Goal: Task Accomplishment & Management: Manage account settings

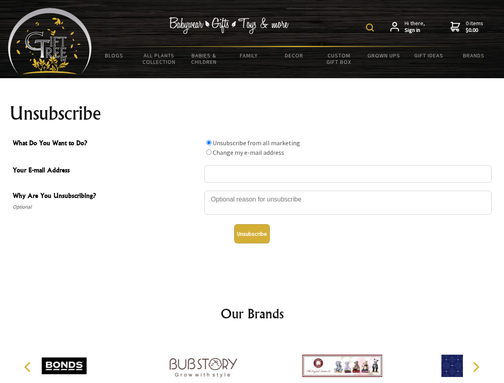
click at [371, 28] on img at bounding box center [370, 28] width 8 height 8
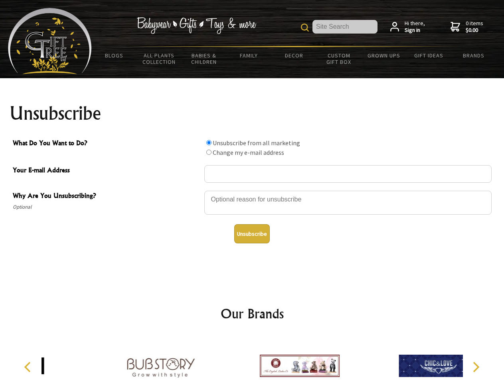
click at [252, 190] on div at bounding box center [348, 204] width 288 height 28
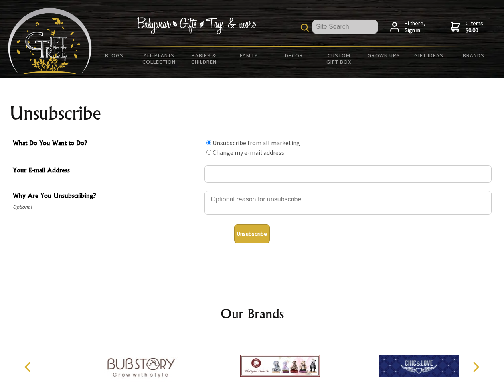
click at [209, 143] on input "What Do You Want to Do?" at bounding box center [208, 142] width 5 height 5
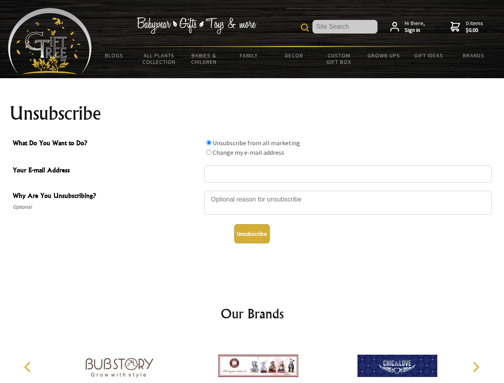
click at [209, 152] on input "What Do You Want to Do?" at bounding box center [208, 152] width 5 height 5
radio input "true"
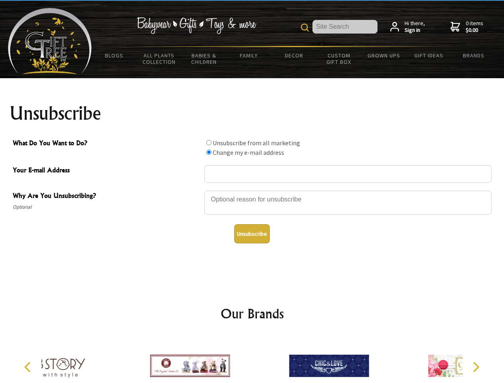
click at [252, 234] on button "Unsubscribe" at bounding box center [252, 233] width 36 height 19
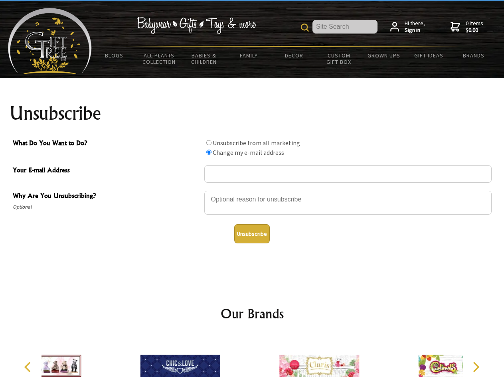
click at [29, 367] on icon "Previous" at bounding box center [28, 367] width 10 height 10
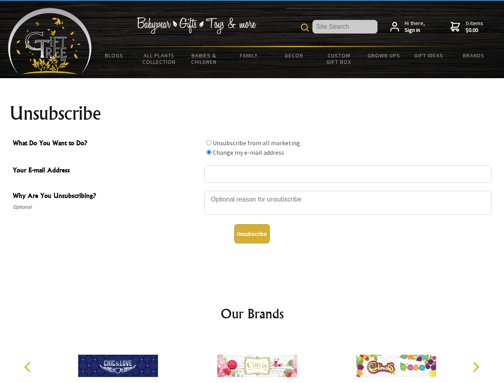
click at [476, 367] on icon "Next" at bounding box center [475, 367] width 10 height 10
